Goal: Task Accomplishment & Management: Use online tool/utility

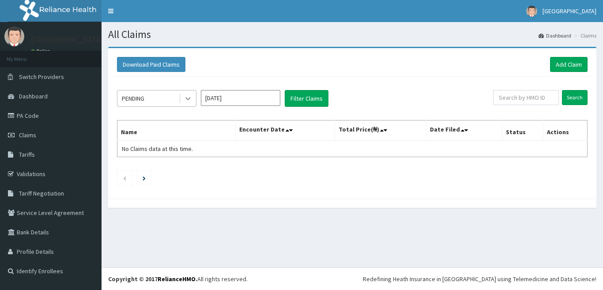
click at [187, 101] on icon at bounding box center [188, 98] width 9 height 9
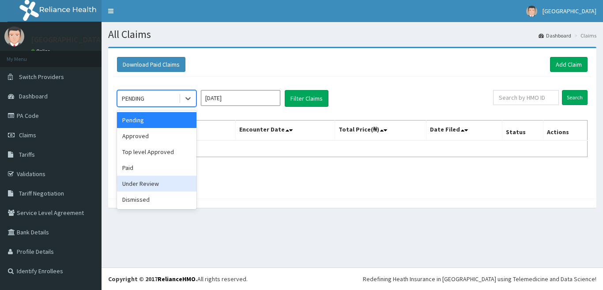
click at [163, 183] on div "Under Review" at bounding box center [157, 184] width 80 height 16
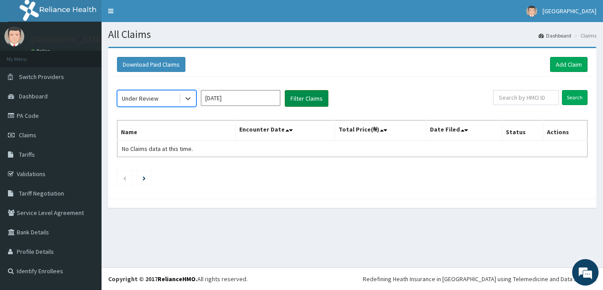
click at [305, 101] on button "Filter Claims" at bounding box center [307, 98] width 44 height 17
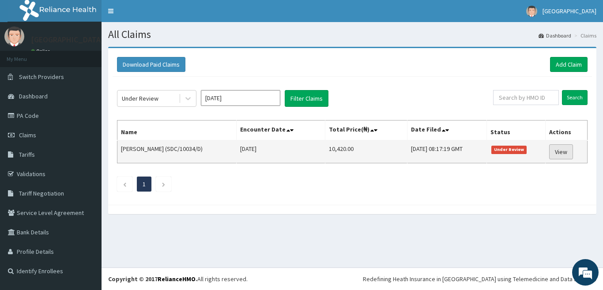
click at [570, 149] on link "View" at bounding box center [561, 151] width 24 height 15
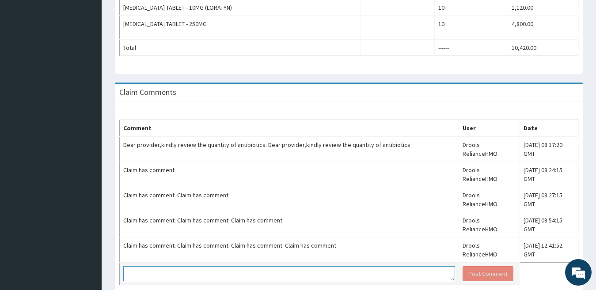
click at [353, 266] on textarea at bounding box center [289, 273] width 332 height 15
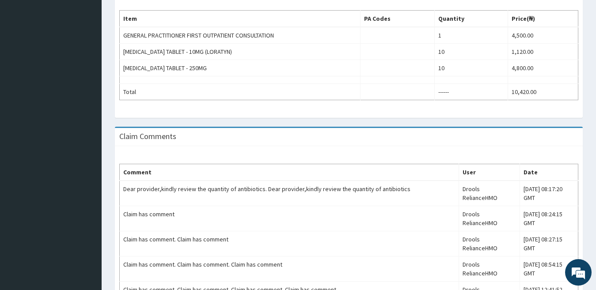
scroll to position [330, 0]
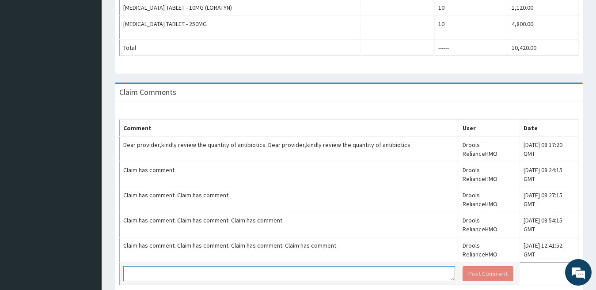
click at [336, 266] on textarea at bounding box center [289, 273] width 332 height 15
drag, startPoint x: 345, startPoint y: 231, endPoint x: 367, endPoint y: 230, distance: 21.7
click at [365, 266] on textarea at bounding box center [289, 273] width 332 height 15
click at [397, 266] on textarea "10mg of ce" at bounding box center [289, 273] width 332 height 15
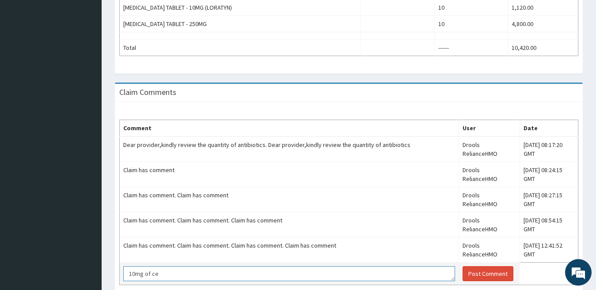
click at [397, 266] on textarea "10mg of ce" at bounding box center [289, 273] width 332 height 15
click at [396, 266] on textarea "10mg of ce" at bounding box center [289, 273] width 332 height 15
click at [392, 266] on textarea "10mg of ce" at bounding box center [289, 273] width 332 height 15
click at [392, 266] on textarea "10mg of [MEDICAL_DATA]" at bounding box center [289, 273] width 332 height 15
click at [143, 266] on textarea "10mg of [MEDICAL_DATA] 0f 500mg" at bounding box center [289, 273] width 332 height 15
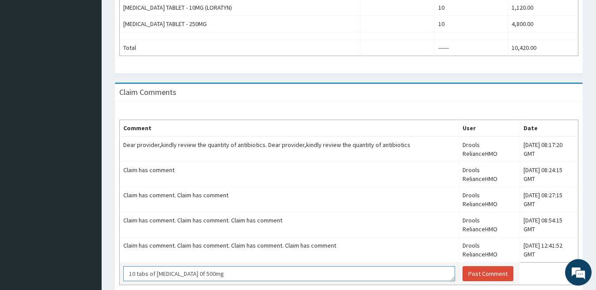
drag, startPoint x: 175, startPoint y: 231, endPoint x: 322, endPoint y: 230, distance: 147.1
click at [322, 266] on textarea "10 tabs of [MEDICAL_DATA] 0f 500mg" at bounding box center [289, 273] width 332 height 15
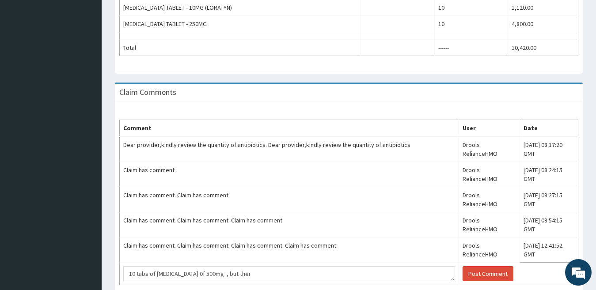
click at [326, 268] on div "Claim Comments Comment User Date Dear provider,kindly review the quantity of an…" at bounding box center [348, 197] width 481 height 229
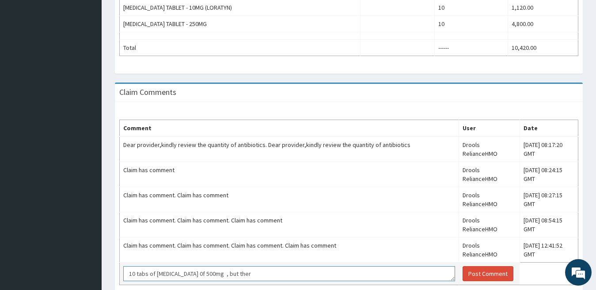
click at [321, 266] on textarea "10 tabs of [MEDICAL_DATA] 0f 500mg , but ther" at bounding box center [289, 273] width 332 height 15
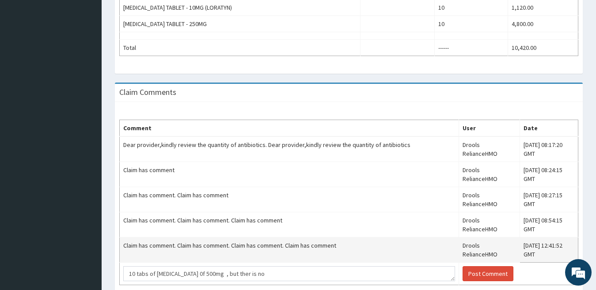
click at [310, 238] on td "Claim has comment. Claim has comment. Claim has comment. Claim has comment" at bounding box center [289, 250] width 339 height 25
click at [288, 238] on td "Claim has comment. Claim has comment. Claim has comment. Claim has comment" at bounding box center [289, 250] width 339 height 25
click at [289, 238] on td "Claim has comment. Claim has comment. Claim has comment. Claim has comment" at bounding box center [289, 250] width 339 height 25
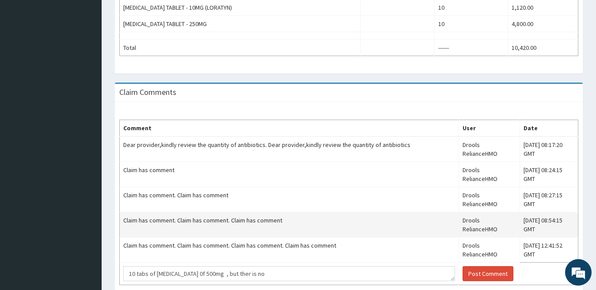
click at [292, 212] on td "Claim has comment. Claim has comment. Claim has comment" at bounding box center [289, 224] width 339 height 25
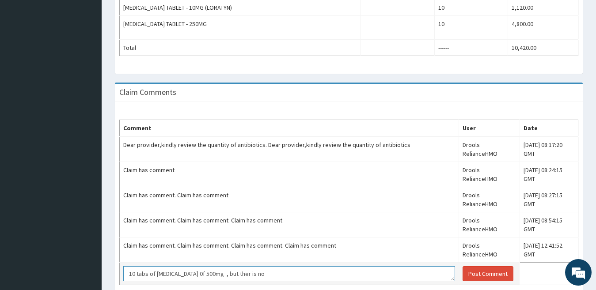
click at [235, 266] on textarea "10 tabs of [MEDICAL_DATA] 0f 500mg , but ther is no" at bounding box center [289, 273] width 332 height 15
click at [286, 266] on textarea "10 tabs of [MEDICAL_DATA] 0f 500mg , but thers is no" at bounding box center [289, 273] width 332 height 15
click at [287, 266] on textarea "10 tabs of [MEDICAL_DATA] 0f 500mg , but thers is no 5" at bounding box center [289, 273] width 332 height 15
drag, startPoint x: 406, startPoint y: 229, endPoint x: 417, endPoint y: 229, distance: 11.5
click at [408, 266] on textarea "10 tabs of [MEDICAL_DATA] 0f 500mg , but thers is no 500mg on the portal ,that …" at bounding box center [289, 273] width 332 height 15
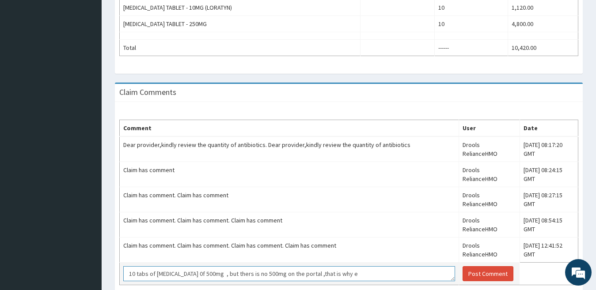
click at [417, 266] on textarea "10 tabs of [MEDICAL_DATA] 0f 500mg , but thers is no 500mg on the portal ,that …" at bounding box center [289, 273] width 332 height 15
type textarea "e"
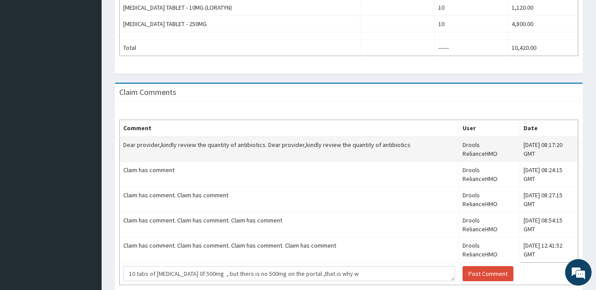
drag, startPoint x: 404, startPoint y: 145, endPoint x: 445, endPoint y: 152, distance: 42.1
click at [445, 152] on tr "Dear provider,kindly review the quantity of antibiotics. Dear provider,kindly r…" at bounding box center [349, 149] width 458 height 26
click at [459, 152] on td "Drools RelianceHMO" at bounding box center [489, 149] width 61 height 26
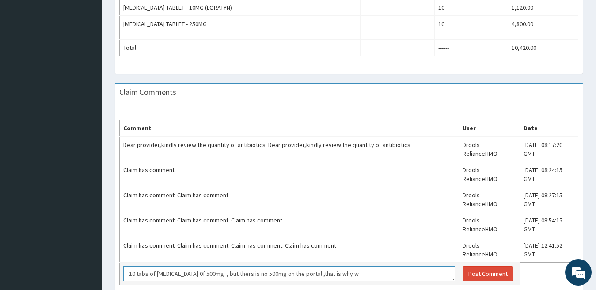
click at [386, 266] on textarea "10 tabs of [MEDICAL_DATA] 0f 500mg , but thers is no 500mg on the portal ,that …" at bounding box center [289, 273] width 332 height 15
click at [387, 266] on textarea "10 tabs of [MEDICAL_DATA] 0f 500mg , but thers is no 500mg on the portal ,that …" at bounding box center [289, 273] width 332 height 15
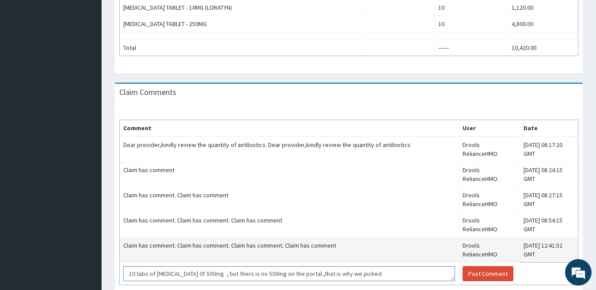
drag, startPoint x: 387, startPoint y: 231, endPoint x: 379, endPoint y: 212, distance: 20.6
click at [387, 266] on textarea "10 tabs of [MEDICAL_DATA] 0f 500mg , but thers is no 500mg on the portal ,that …" at bounding box center [289, 273] width 332 height 15
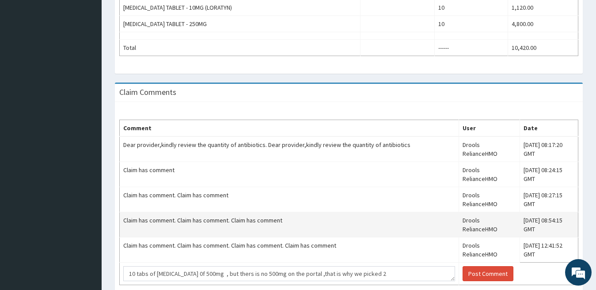
click at [371, 212] on td "Claim has comment. Claim has comment. Claim has comment" at bounding box center [289, 224] width 339 height 25
drag, startPoint x: 371, startPoint y: 195, endPoint x: 377, endPoint y: 192, distance: 7.1
click at [371, 212] on td "Claim has comment. Claim has comment. Claim has comment" at bounding box center [289, 224] width 339 height 25
click at [380, 212] on td "Claim has comment. Claim has comment. Claim has comment" at bounding box center [289, 224] width 339 height 25
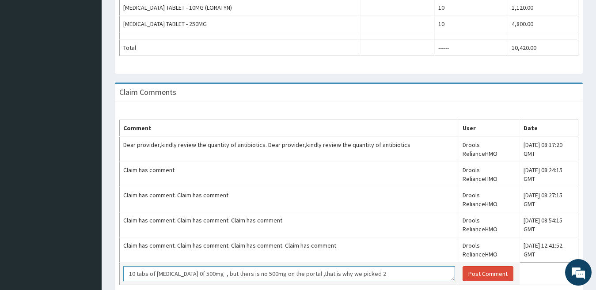
click at [372, 266] on textarea "10 tabs of [MEDICAL_DATA] 0f 500mg , but thers is no 500mg on the portal ,that …" at bounding box center [289, 273] width 332 height 15
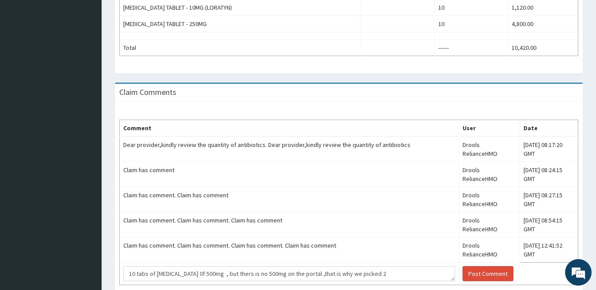
drag, startPoint x: 320, startPoint y: 247, endPoint x: 321, endPoint y: 243, distance: 4.5
click at [321, 243] on div "Comment User Date Dear provider,kindly review the quantity of antibiotics. Dear…" at bounding box center [349, 202] width 468 height 201
click at [322, 243] on div "Comment User Date Dear provider,kindly review the quantity of antibiotics. Dear…" at bounding box center [349, 202] width 468 height 201
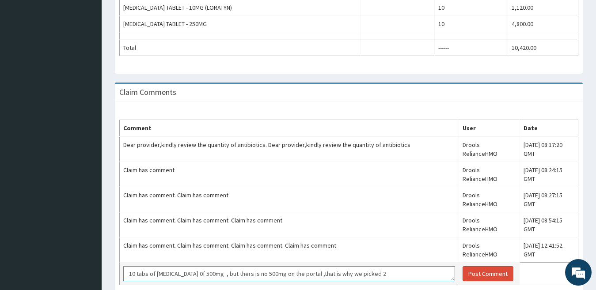
click at [380, 266] on textarea "10 tabs of [MEDICAL_DATA] 0f 500mg , but thers is no 500mg on the portal ,that …" at bounding box center [289, 273] width 332 height 15
click at [383, 266] on textarea "0mg" at bounding box center [289, 273] width 332 height 15
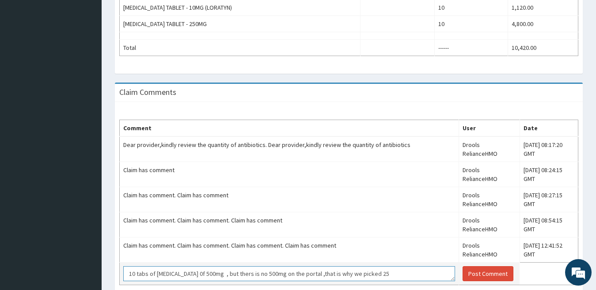
click at [383, 266] on textarea "10 tabs of [MEDICAL_DATA] 0f 500mg , but thers is no 500mg on the portal ,that …" at bounding box center [289, 273] width 332 height 15
type textarea "10 tabs of [MEDICAL_DATA] 0f 500mg , but thers is no 500mg on the portal ,that …"
click at [462, 266] on button "Post Comment" at bounding box center [487, 273] width 51 height 15
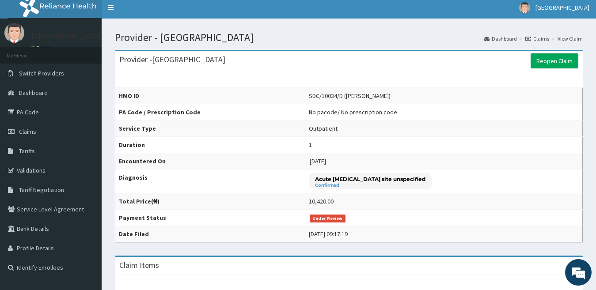
scroll to position [0, 0]
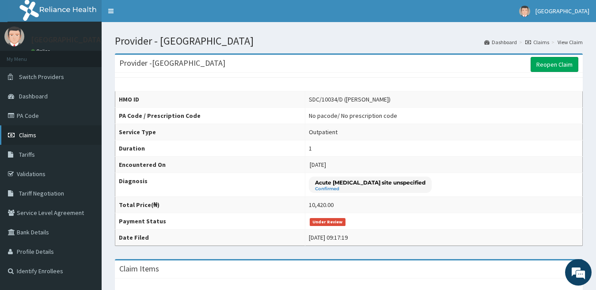
click at [25, 134] on span "Claims" at bounding box center [27, 135] width 17 height 8
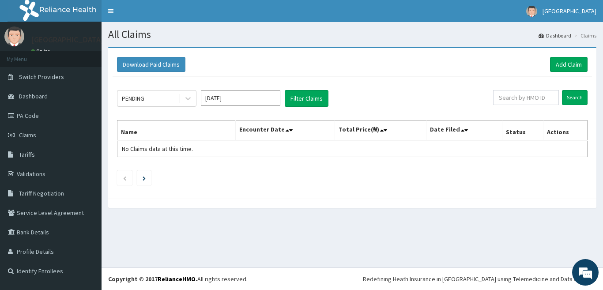
click at [235, 101] on input "[DATE]" at bounding box center [241, 98] width 80 height 16
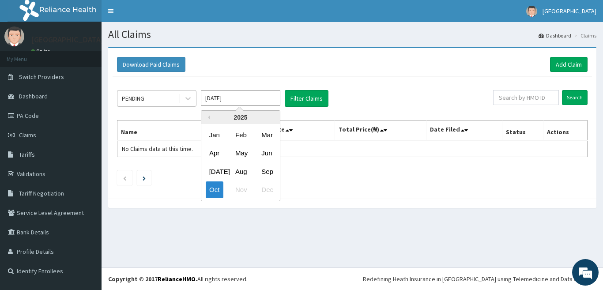
click at [156, 103] on div "PENDING" at bounding box center [147, 98] width 61 height 14
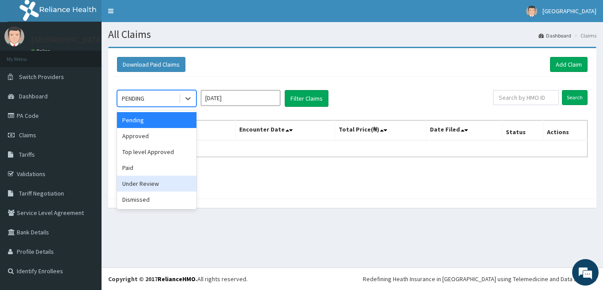
drag, startPoint x: 154, startPoint y: 185, endPoint x: 176, endPoint y: 175, distance: 24.0
click at [154, 185] on div "Under Review" at bounding box center [157, 184] width 80 height 16
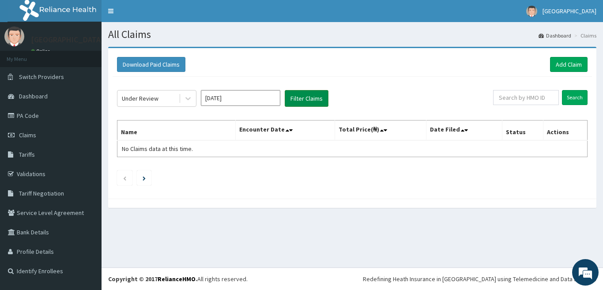
click at [318, 99] on button "Filter Claims" at bounding box center [307, 98] width 44 height 17
click at [303, 95] on button "Filter Claims" at bounding box center [307, 98] width 44 height 17
click at [301, 99] on button "Filter Claims" at bounding box center [307, 98] width 44 height 17
click at [187, 99] on icon at bounding box center [188, 99] width 5 height 3
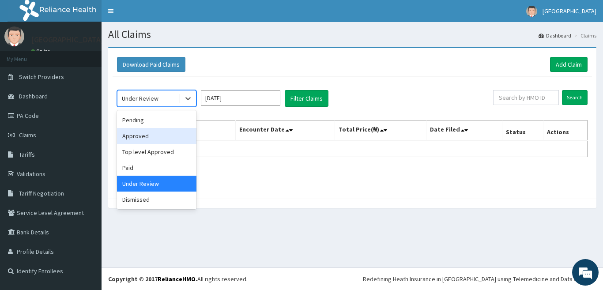
click at [170, 134] on div "Approved" at bounding box center [157, 136] width 80 height 16
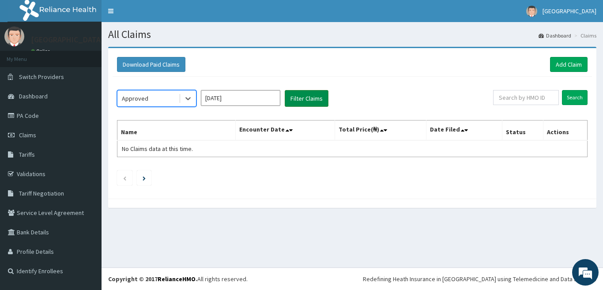
click at [307, 98] on button "Filter Claims" at bounding box center [307, 98] width 44 height 17
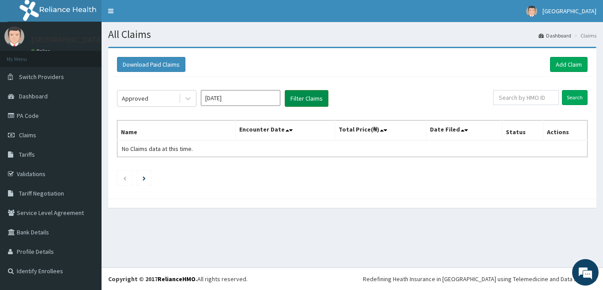
click at [307, 98] on button "Filter Claims" at bounding box center [307, 98] width 44 height 17
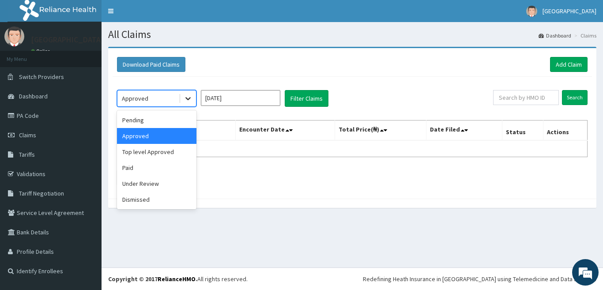
click at [191, 98] on icon at bounding box center [188, 98] width 9 height 9
click at [189, 123] on div "Pending" at bounding box center [157, 120] width 80 height 16
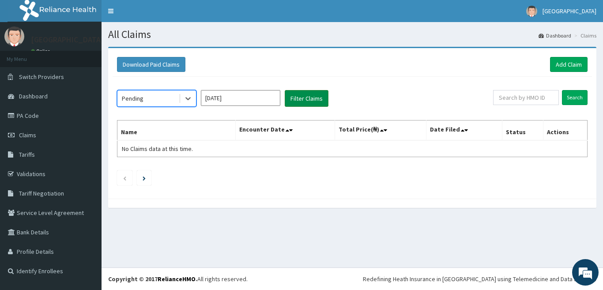
click at [297, 104] on button "Filter Claims" at bounding box center [307, 98] width 44 height 17
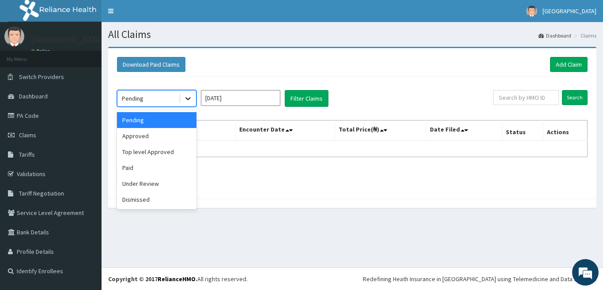
click at [190, 97] on icon at bounding box center [188, 98] width 9 height 9
click at [167, 168] on div "Paid" at bounding box center [157, 168] width 80 height 16
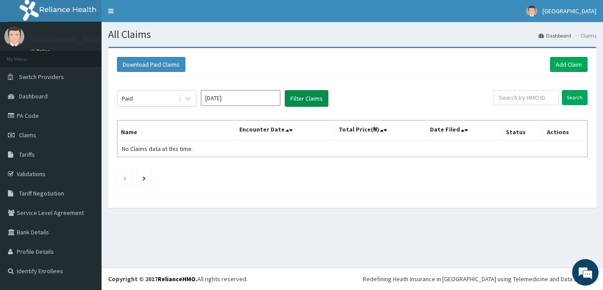
click at [305, 102] on button "Filter Claims" at bounding box center [307, 98] width 44 height 17
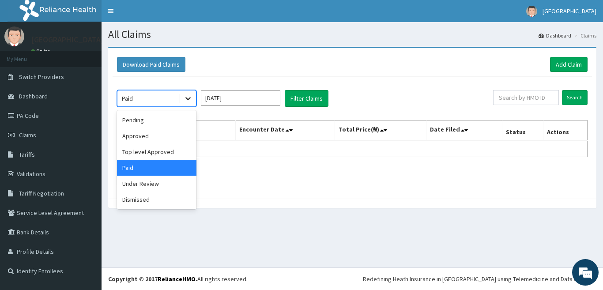
click at [187, 99] on icon at bounding box center [188, 98] width 9 height 9
click at [153, 200] on div "Dismissed" at bounding box center [157, 200] width 80 height 16
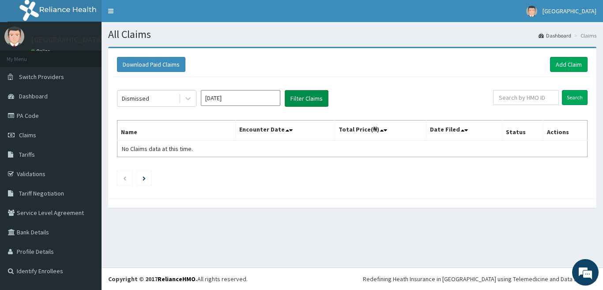
click at [315, 98] on button "Filter Claims" at bounding box center [307, 98] width 44 height 17
click at [188, 96] on icon at bounding box center [188, 98] width 9 height 9
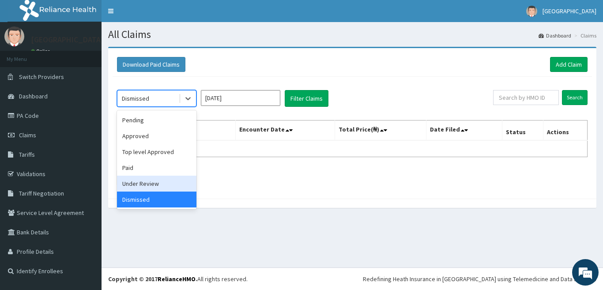
click at [170, 186] on div "Under Review" at bounding box center [157, 184] width 80 height 16
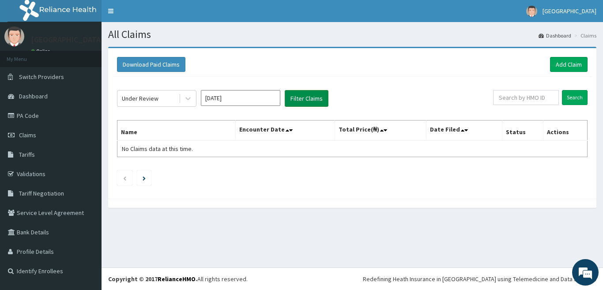
click at [310, 100] on button "Filter Claims" at bounding box center [307, 98] width 44 height 17
click at [312, 99] on button "Filter Claims" at bounding box center [307, 98] width 44 height 17
click at [381, 78] on div "Under Review Oct 2025 Filter Claims Search Name Encounter Date Total Price(₦) D…" at bounding box center [353, 135] width 480 height 117
click at [381, 79] on div "Under Review Oct 2025 Filter Claims Search Name Encounter Date Total Price(₦) D…" at bounding box center [353, 135] width 480 height 117
